Goal: Information Seeking & Learning: Find specific fact

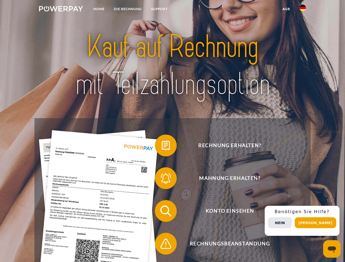
click at [61, 10] on img at bounding box center [61, 8] width 44 height 5
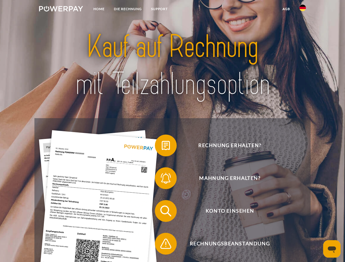
click at [303, 10] on img at bounding box center [303, 8] width 7 height 7
click at [286, 9] on link "agb" at bounding box center [286, 9] width 17 height 10
click at [162, 147] on span at bounding box center [157, 145] width 27 height 27
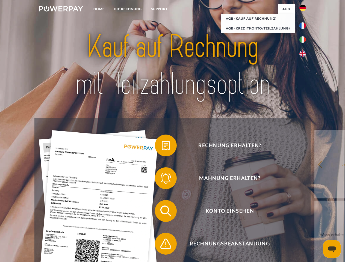
click at [162, 180] on div "Rechnung erhalten? Mahnung erhalten? Konto einsehen" at bounding box center [172, 227] width 276 height 219
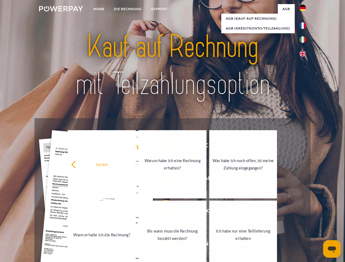
click at [162, 212] on link "Bis wann muss die Rechnung bezahlt werden?" at bounding box center [173, 235] width 68 height 68
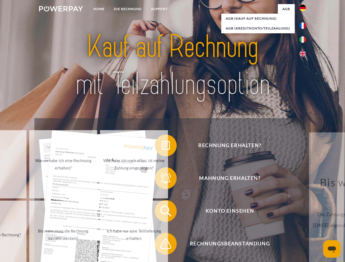
click at [162, 245] on div "Rechnung erhalten? Mahnung erhalten? Konto einsehen" at bounding box center [172, 227] width 276 height 219
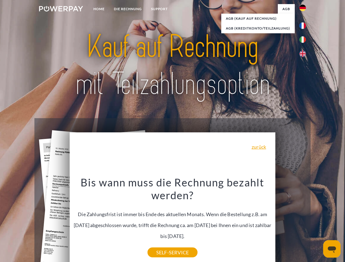
click at [304, 221] on div "Rechnung erhalten? Mahnung erhalten? Konto einsehen" at bounding box center [172, 227] width 276 height 219
click at [291, 222] on span "Konto einsehen" at bounding box center [230, 211] width 134 height 22
click at [318, 223] on header "Home DIE RECHNUNG SUPPORT" at bounding box center [172, 188] width 345 height 377
